Goal: Information Seeking & Learning: Learn about a topic

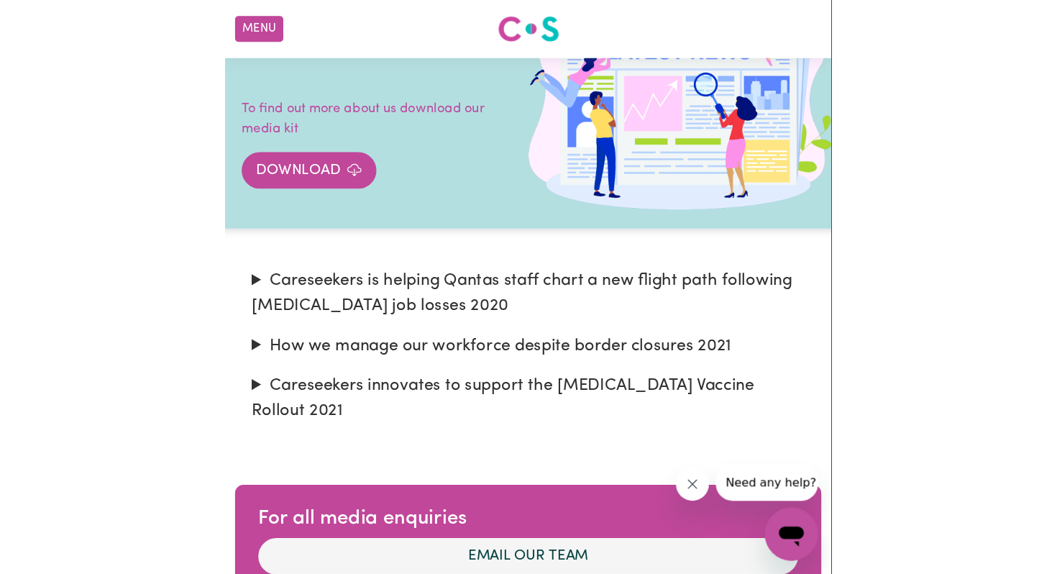
scroll to position [81, 0]
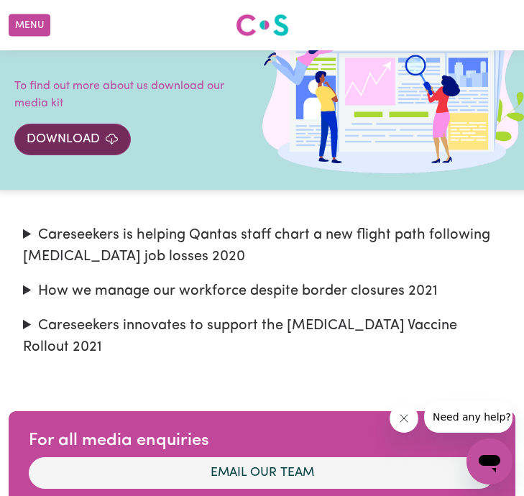
click at [98, 129] on link "Download" at bounding box center [72, 140] width 116 height 32
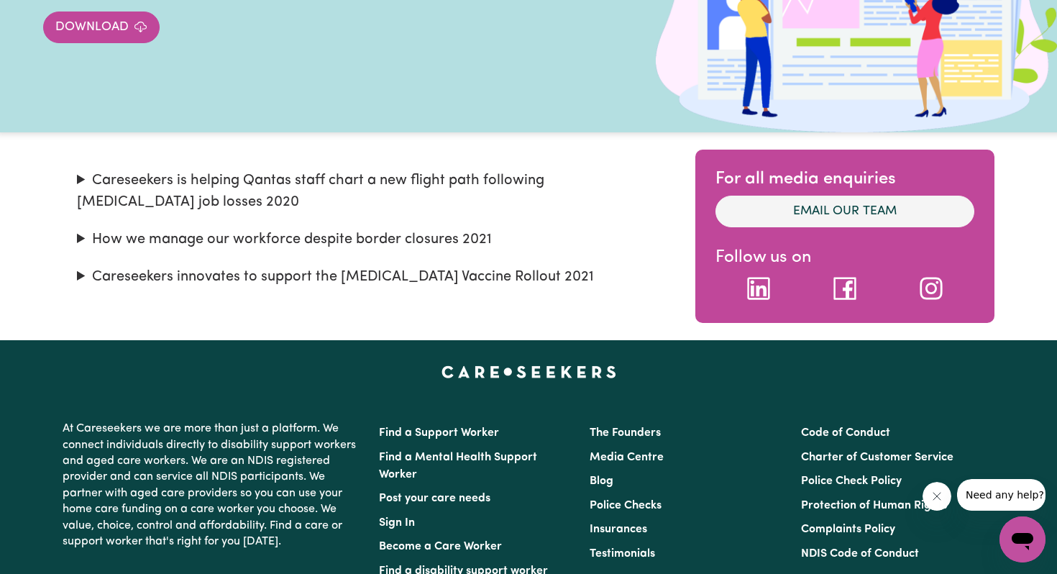
scroll to position [0, 0]
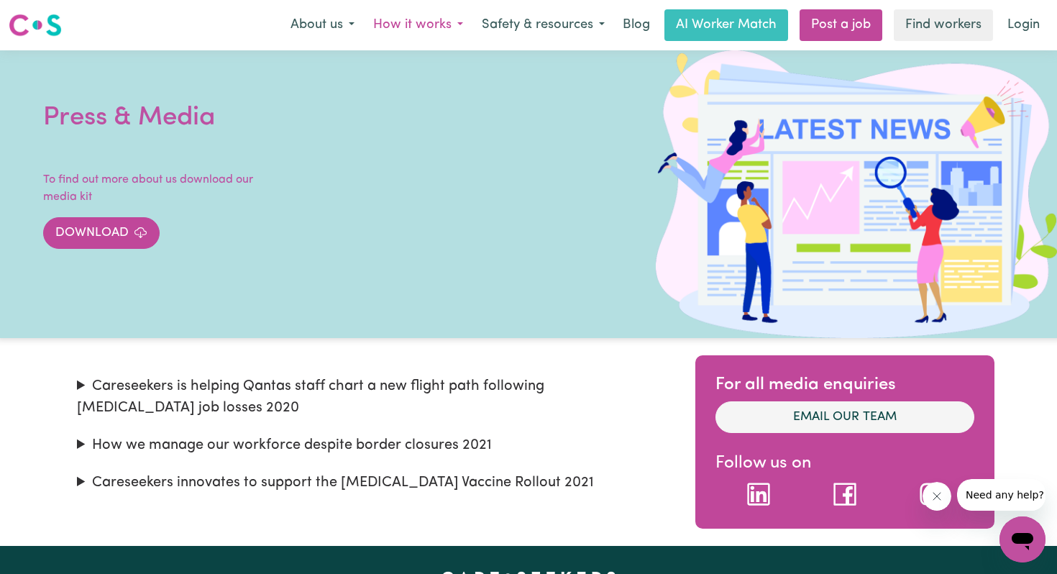
click at [443, 16] on button "How it works" at bounding box center [418, 25] width 109 height 30
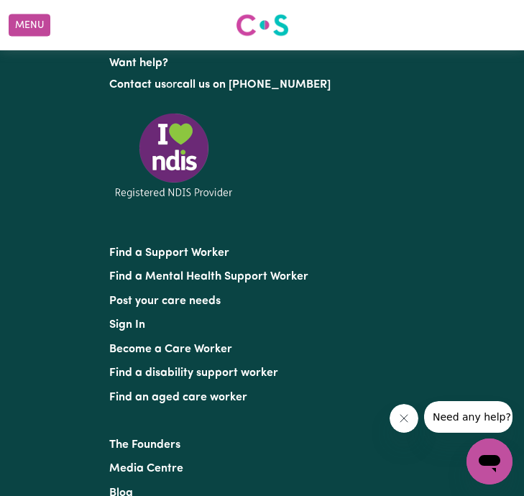
scroll to position [1683, 0]
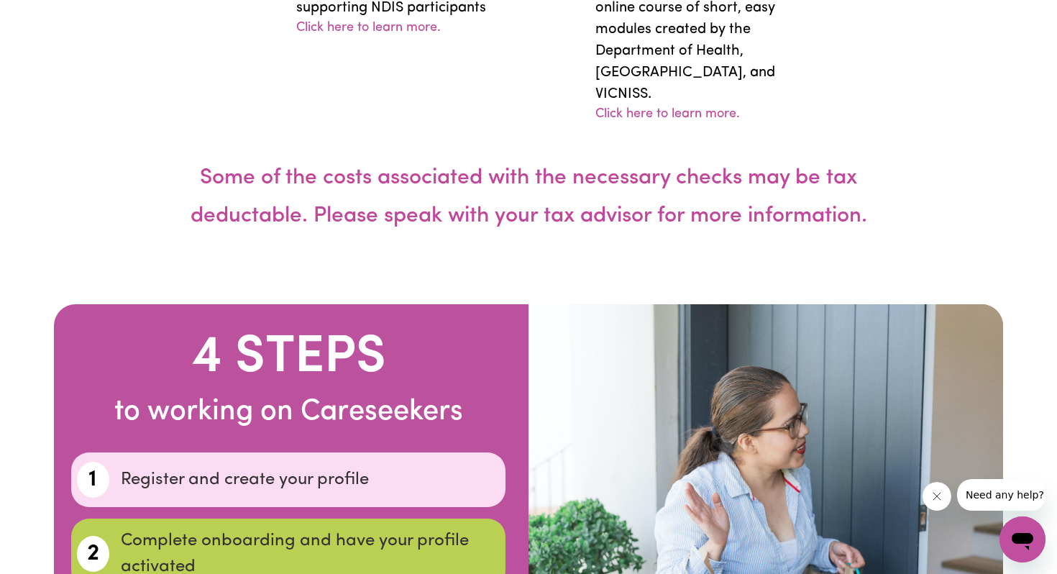
scroll to position [4260, 0]
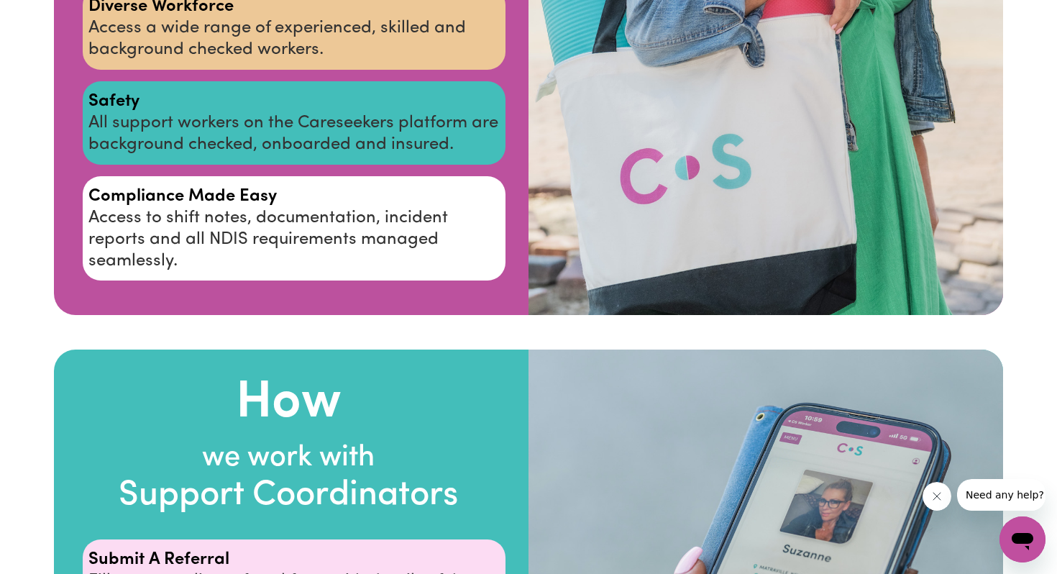
scroll to position [2522, 0]
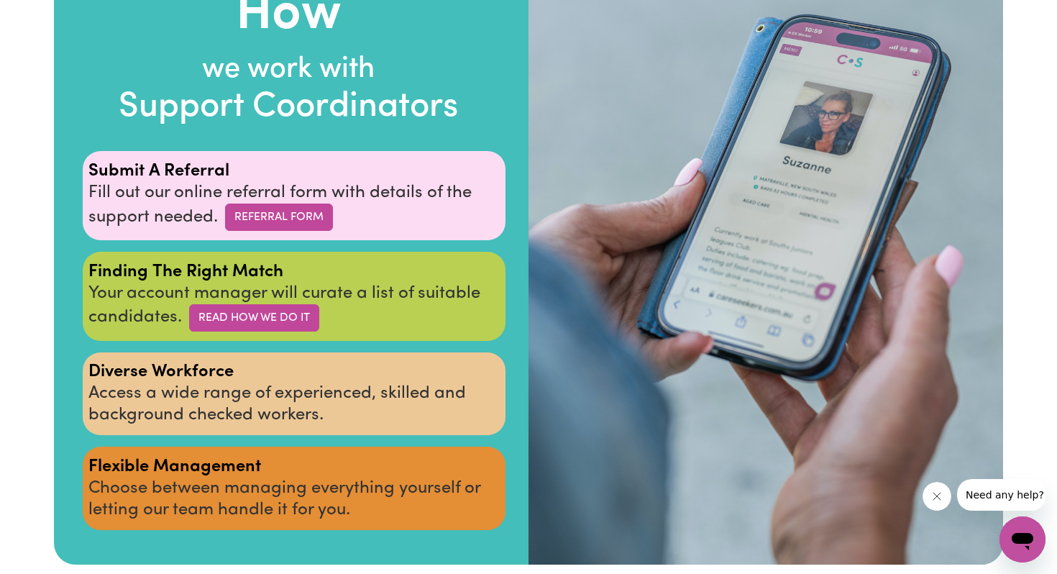
click at [508, 382] on div "How we work with Support Coordinators Submit A Referral Fill out our online ref…" at bounding box center [288, 262] width 480 height 602
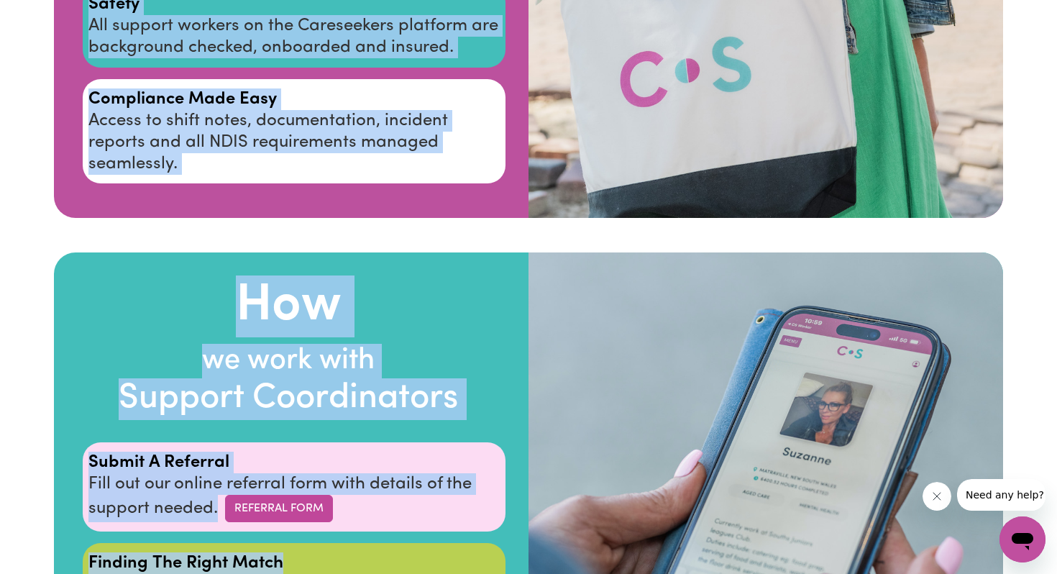
scroll to position [2304, 0]
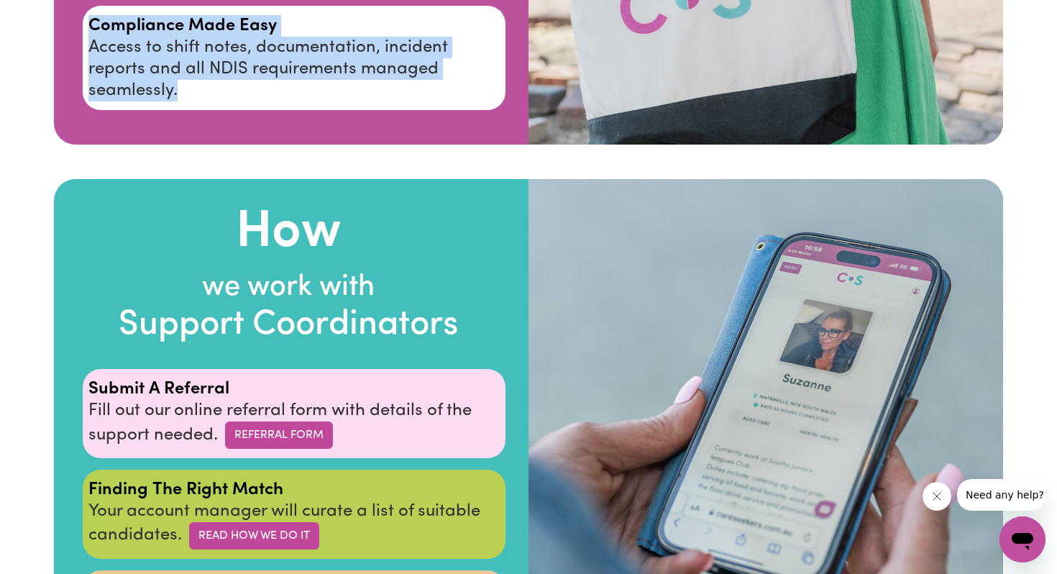
drag, startPoint x: 358, startPoint y: 99, endPoint x: 279, endPoint y: 125, distance: 83.2
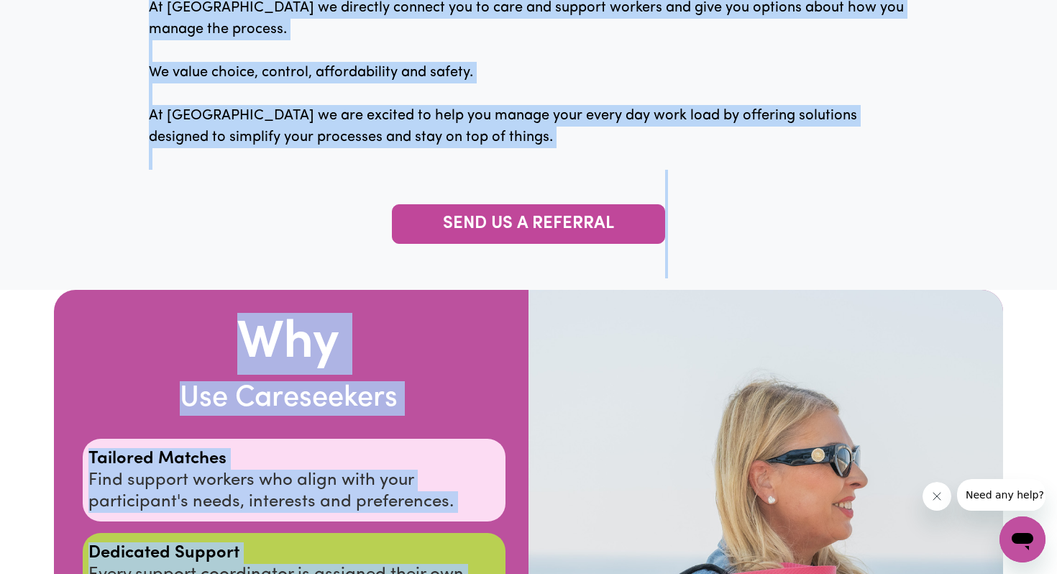
scroll to position [1098, 0]
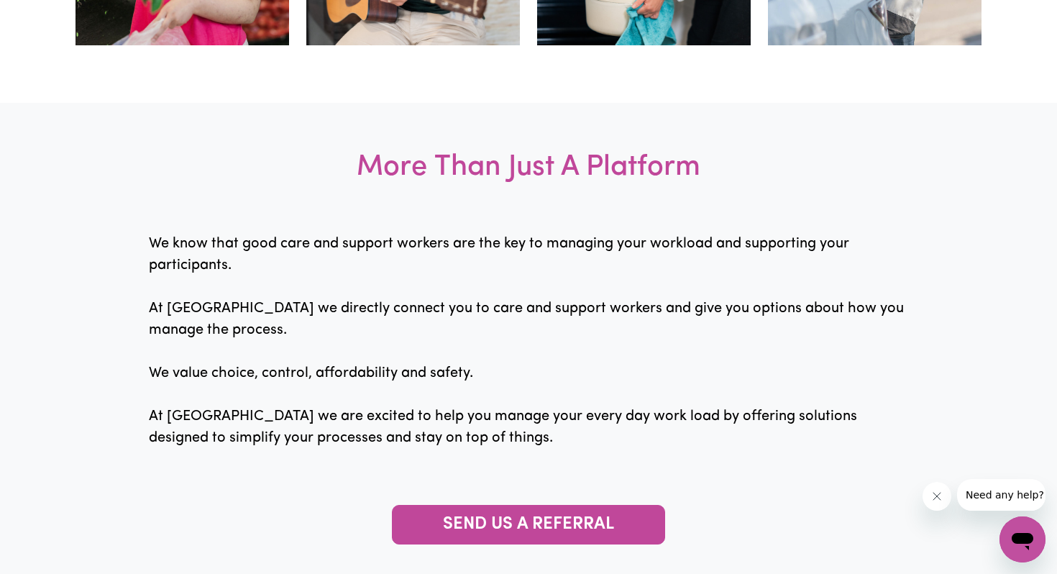
click at [337, 144] on h3 "More Than Just A Platform" at bounding box center [528, 168] width 1057 height 130
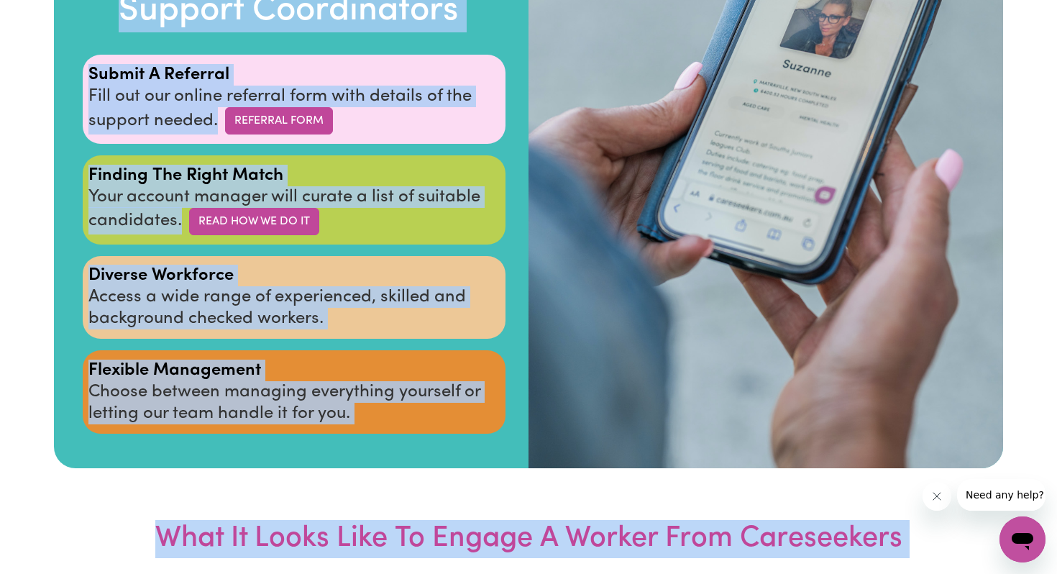
scroll to position [2688, 0]
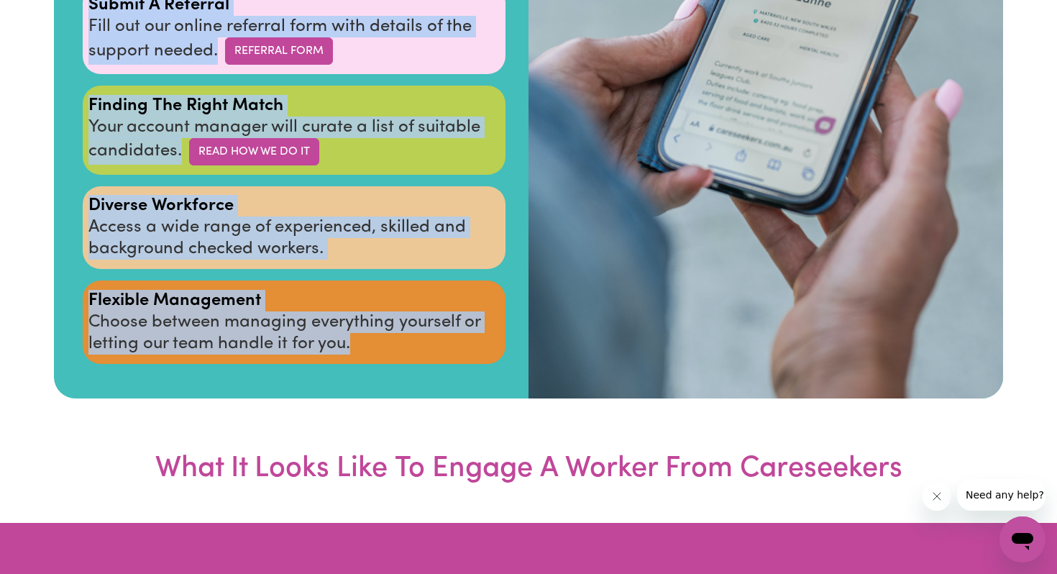
drag, startPoint x: 357, startPoint y: 157, endPoint x: 379, endPoint y: 336, distance: 180.3
copy div "More Than Just A Platform We know that good care and support workers are the ke…"
click at [379, 336] on p "Flexible Management Choose between managing everything yourself or letting our …" at bounding box center [293, 322] width 411 height 65
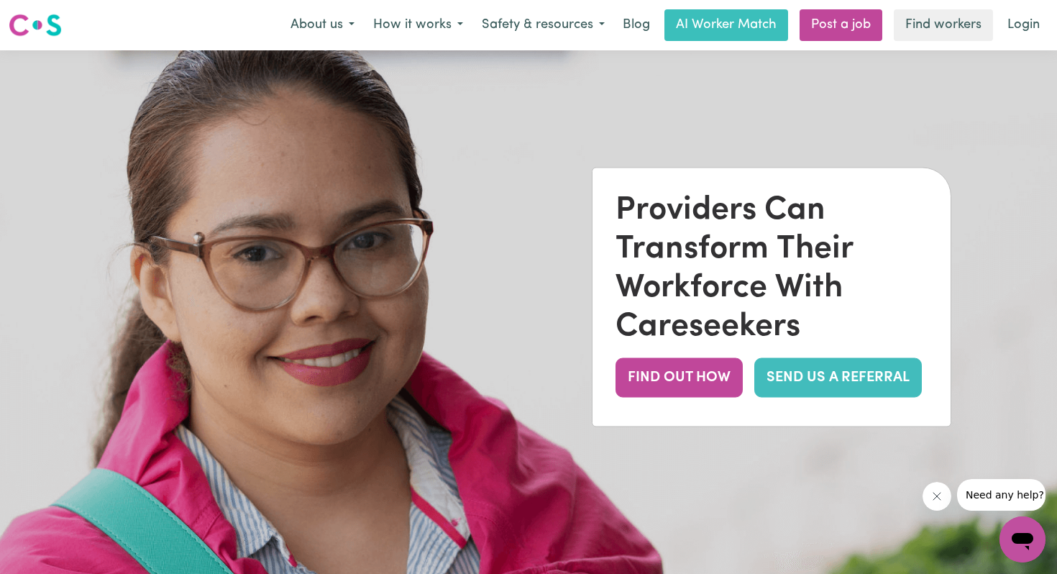
click at [597, 173] on div "Providers Can Transform Their Workforce With Careseekers FIND OUT HOW SEND US A…" at bounding box center [771, 297] width 358 height 258
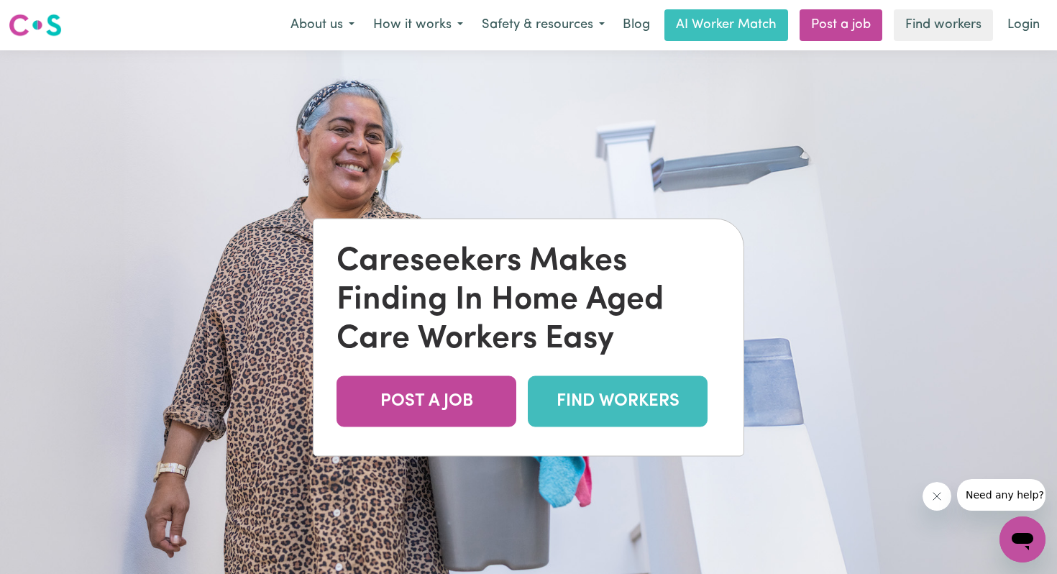
click at [544, 289] on div "Careseekers Makes Finding In Home Aged Care Workers Easy" at bounding box center [528, 300] width 384 height 116
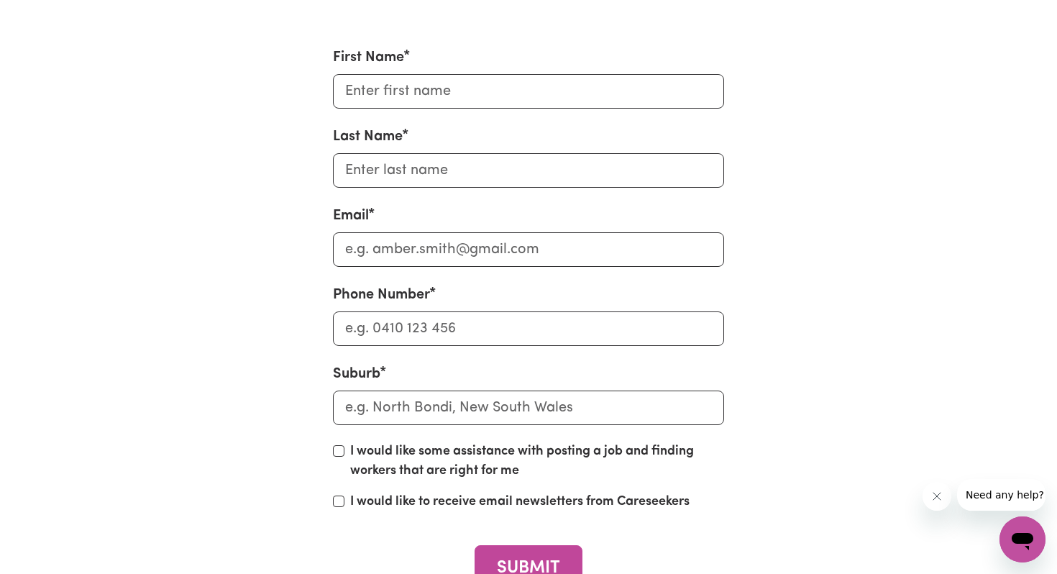
scroll to position [4870, 0]
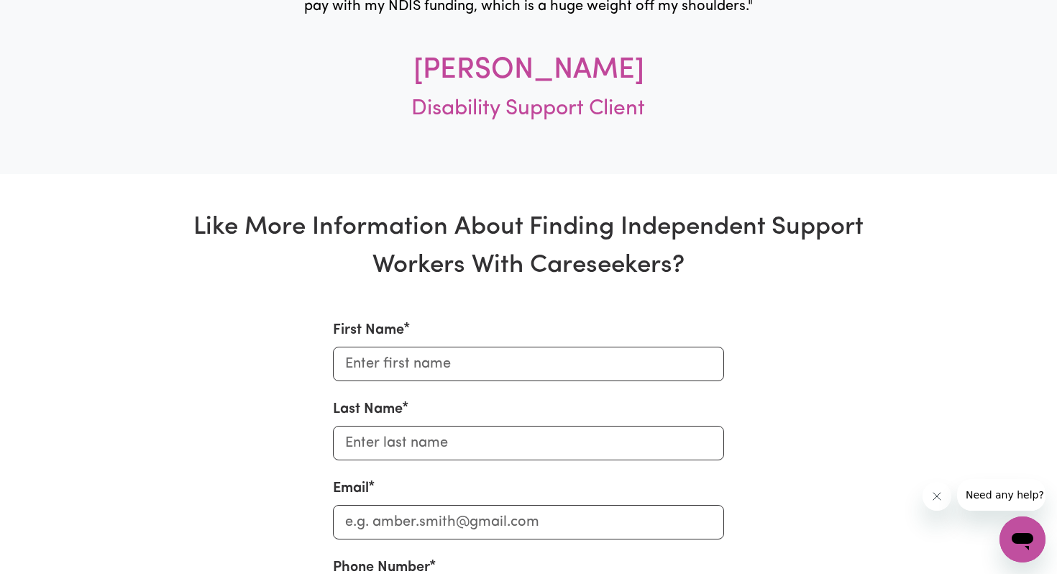
scroll to position [4708, 0]
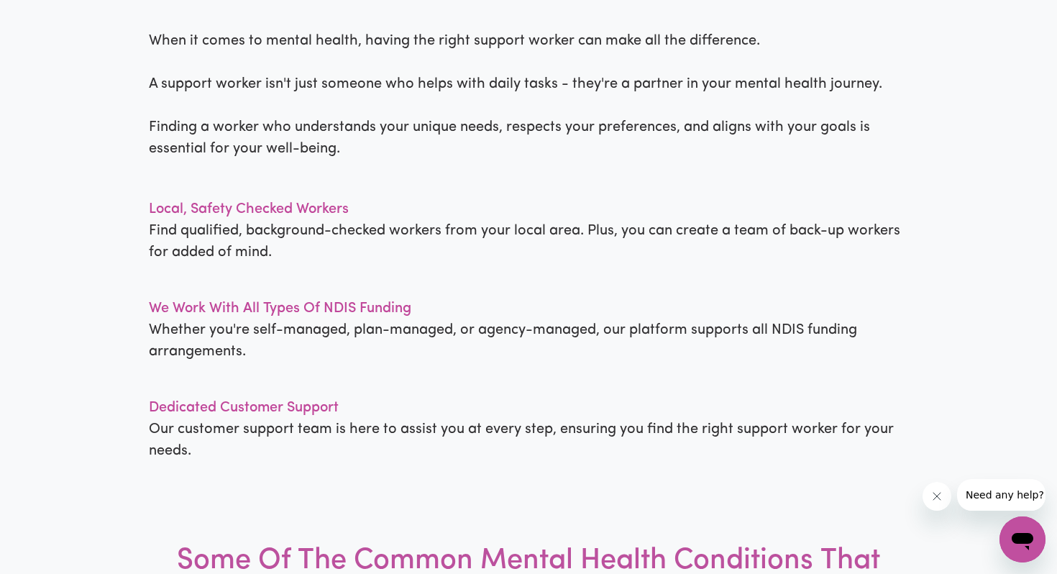
scroll to position [1202, 0]
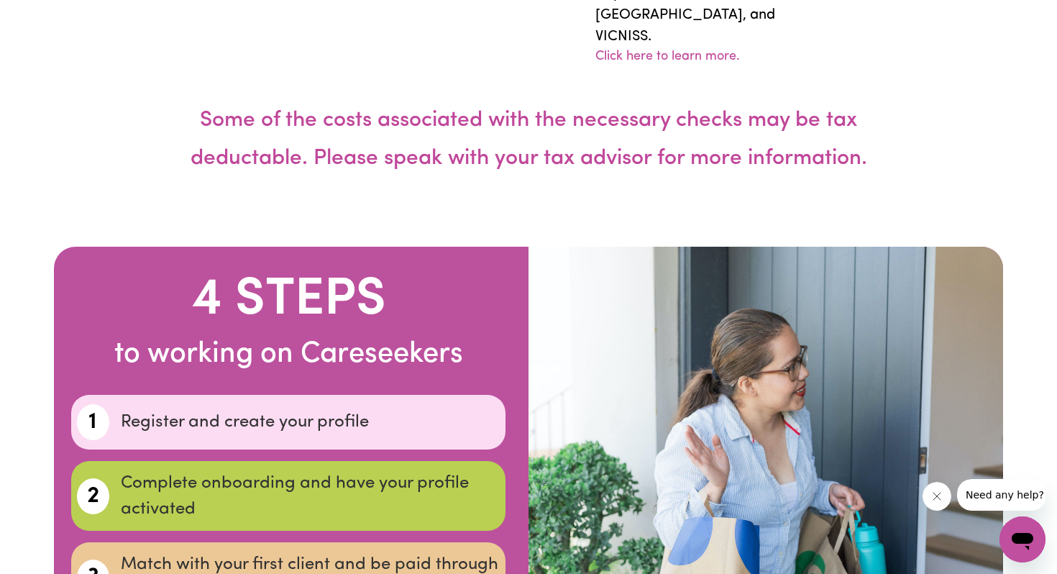
scroll to position [3835, 0]
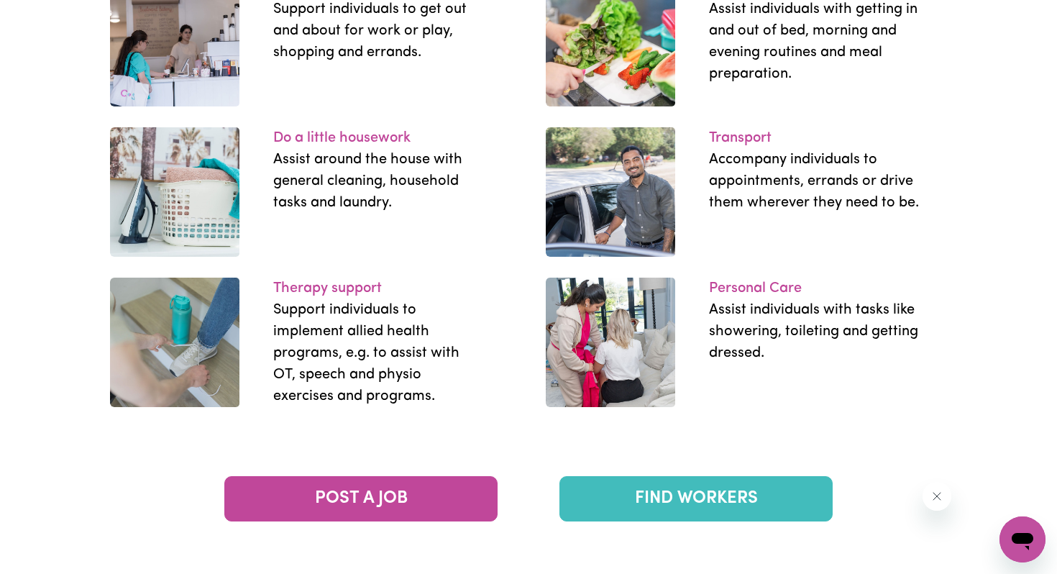
scroll to position [2059, 0]
